Goal: Task Accomplishment & Management: Manage account settings

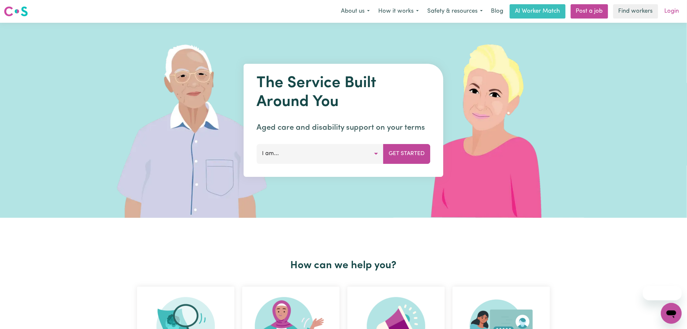
click at [680, 12] on link "Login" at bounding box center [672, 11] width 22 height 14
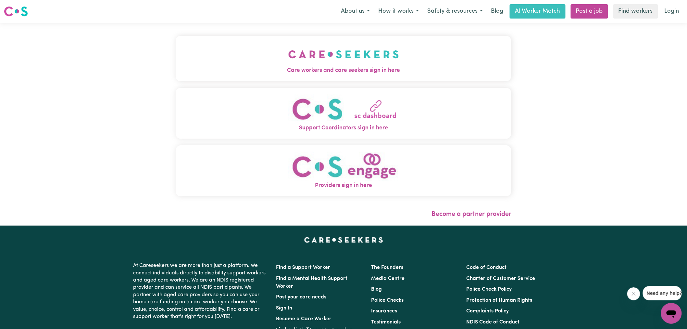
click at [355, 75] on button "Care workers and care seekers sign in here" at bounding box center [344, 58] width 336 height 45
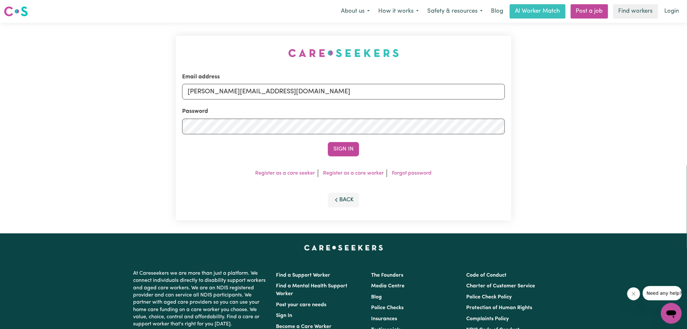
click at [224, 60] on div "Email address [PERSON_NAME][EMAIL_ADDRESS][DOMAIN_NAME] Password Sign In Regist…" at bounding box center [344, 128] width 344 height 211
click at [330, 89] on input "[PERSON_NAME][EMAIL_ADDRESS][DOMAIN_NAME]" at bounding box center [343, 92] width 323 height 16
drag, startPoint x: 228, startPoint y: 91, endPoint x: 554, endPoint y: 108, distance: 326.3
click at [554, 108] on div "Email address [EMAIL_ADDRESS][DOMAIN_NAME] Password Sign In Register as a care …" at bounding box center [343, 128] width 687 height 211
type input "[EMAIL_ADDRESS][DOMAIN_NAME]"
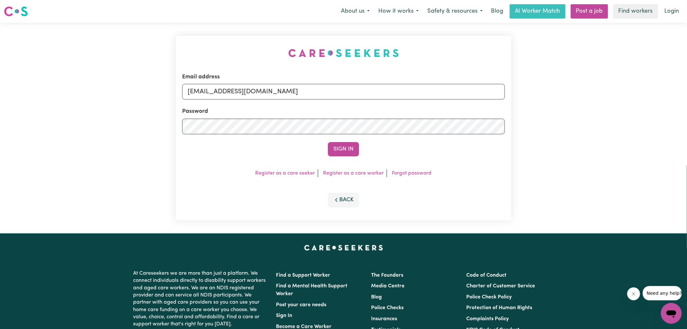
click at [328, 142] on button "Sign In" at bounding box center [343, 149] width 31 height 14
